Goal: Find specific page/section: Find specific page/section

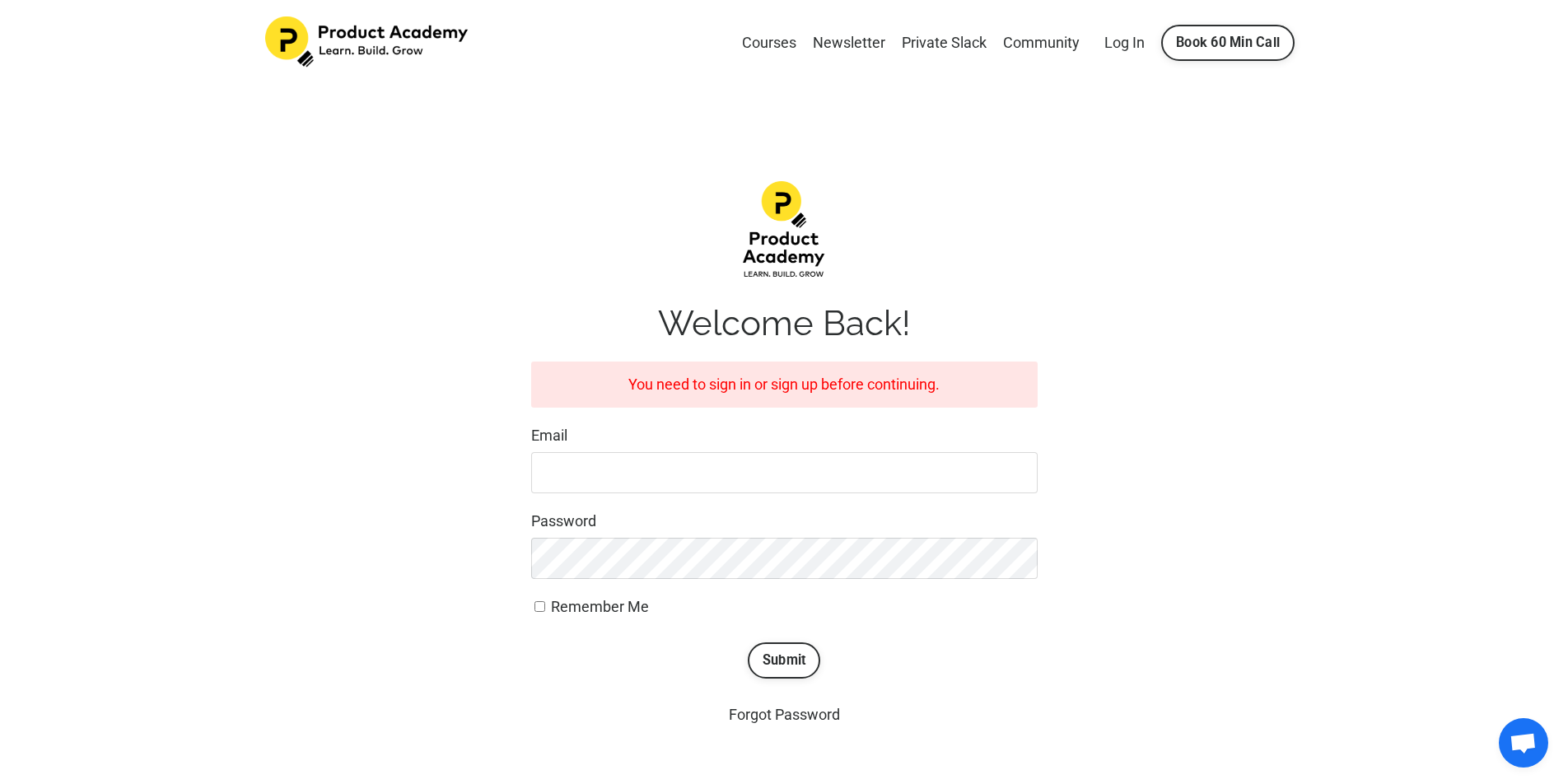
scroll to position [1, 0]
type input "[EMAIL_ADDRESS][DOMAIN_NAME]"
click at [748, 642] on button "Submit" at bounding box center [784, 660] width 73 height 37
